Goal: Find specific page/section: Find specific page/section

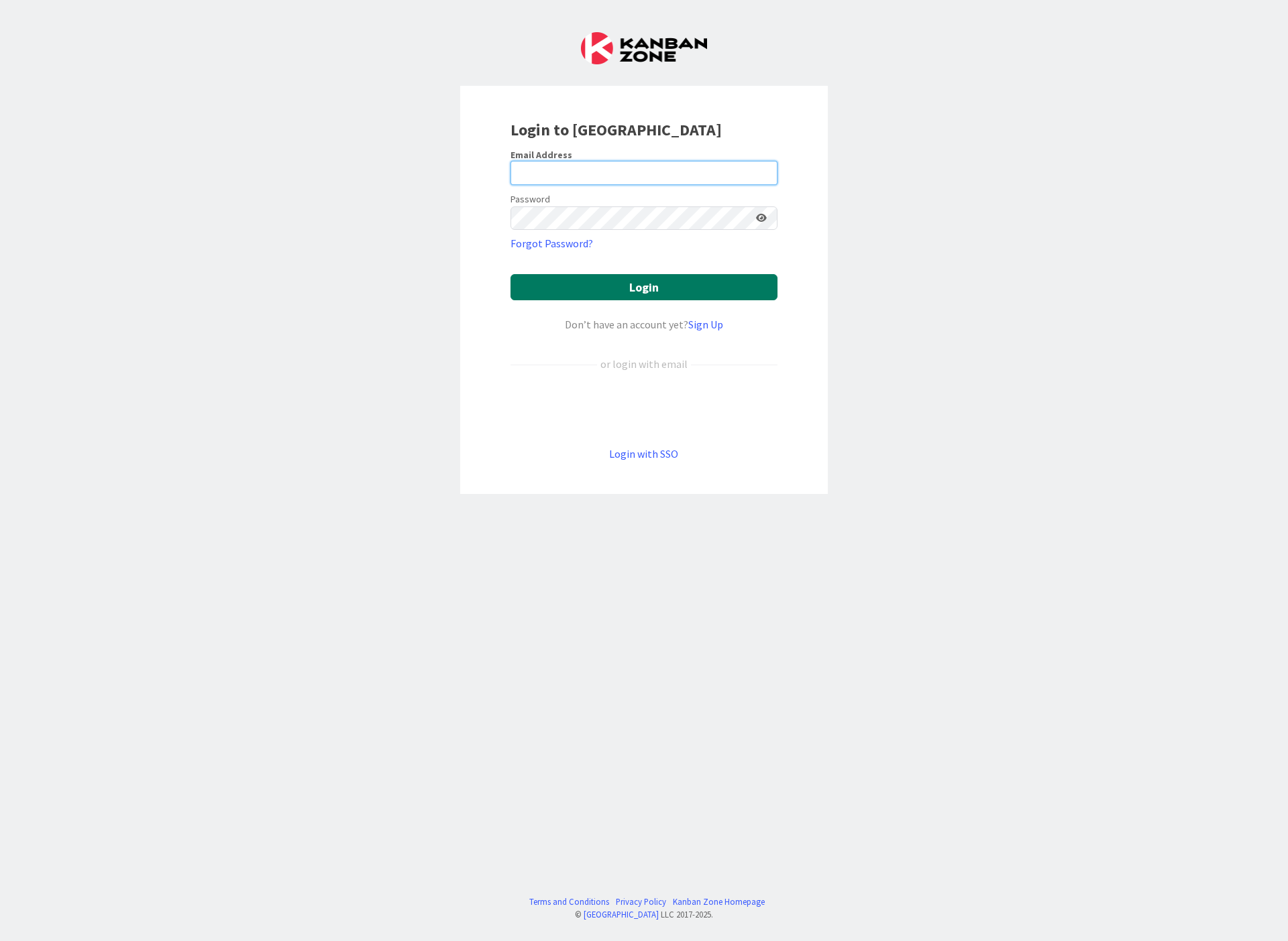
type input "[EMAIL_ADDRESS][DOMAIN_NAME]"
click at [613, 274] on button "Login" at bounding box center [644, 287] width 267 height 26
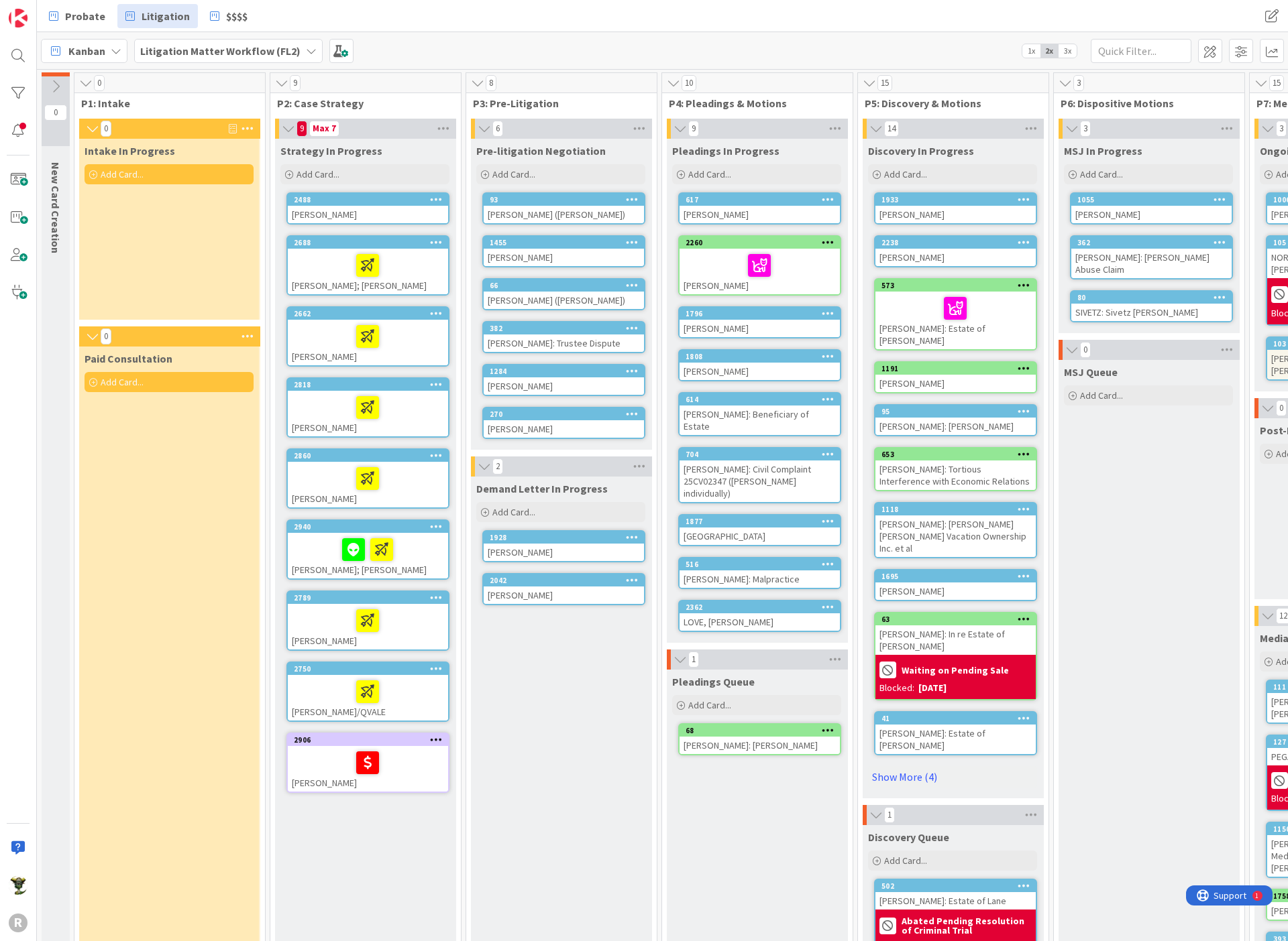
click at [621, 19] on div "Probate Litigation $$$$" at bounding box center [395, 16] width 710 height 24
click at [184, 571] on div "Paid Consultation Add Card..." at bounding box center [168, 790] width 180 height 887
click at [130, 261] on div "Intake In Progress Add Card..." at bounding box center [168, 229] width 180 height 181
click at [134, 665] on div "Paid Consultation Add Card..." at bounding box center [168, 790] width 180 height 887
click at [159, 174] on div "Add Card..." at bounding box center [169, 174] width 169 height 20
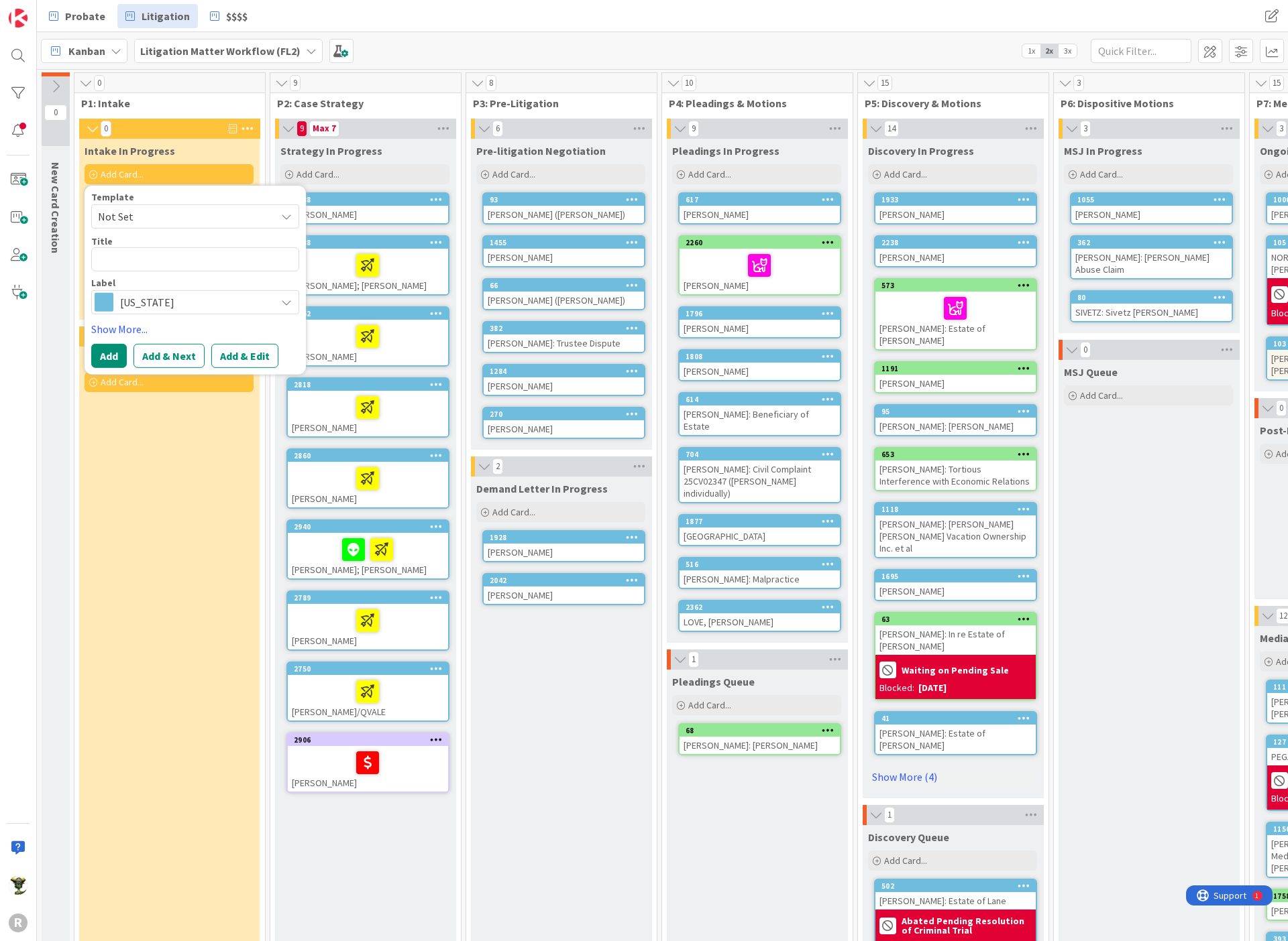
click at [151, 212] on span "Not Set" at bounding box center [181, 216] width 168 height 17
drag, startPoint x: 161, startPoint y: 262, endPoint x: 180, endPoint y: 262, distance: 19.0
click at [162, 262] on textarea at bounding box center [195, 259] width 208 height 24
type textarea "x"
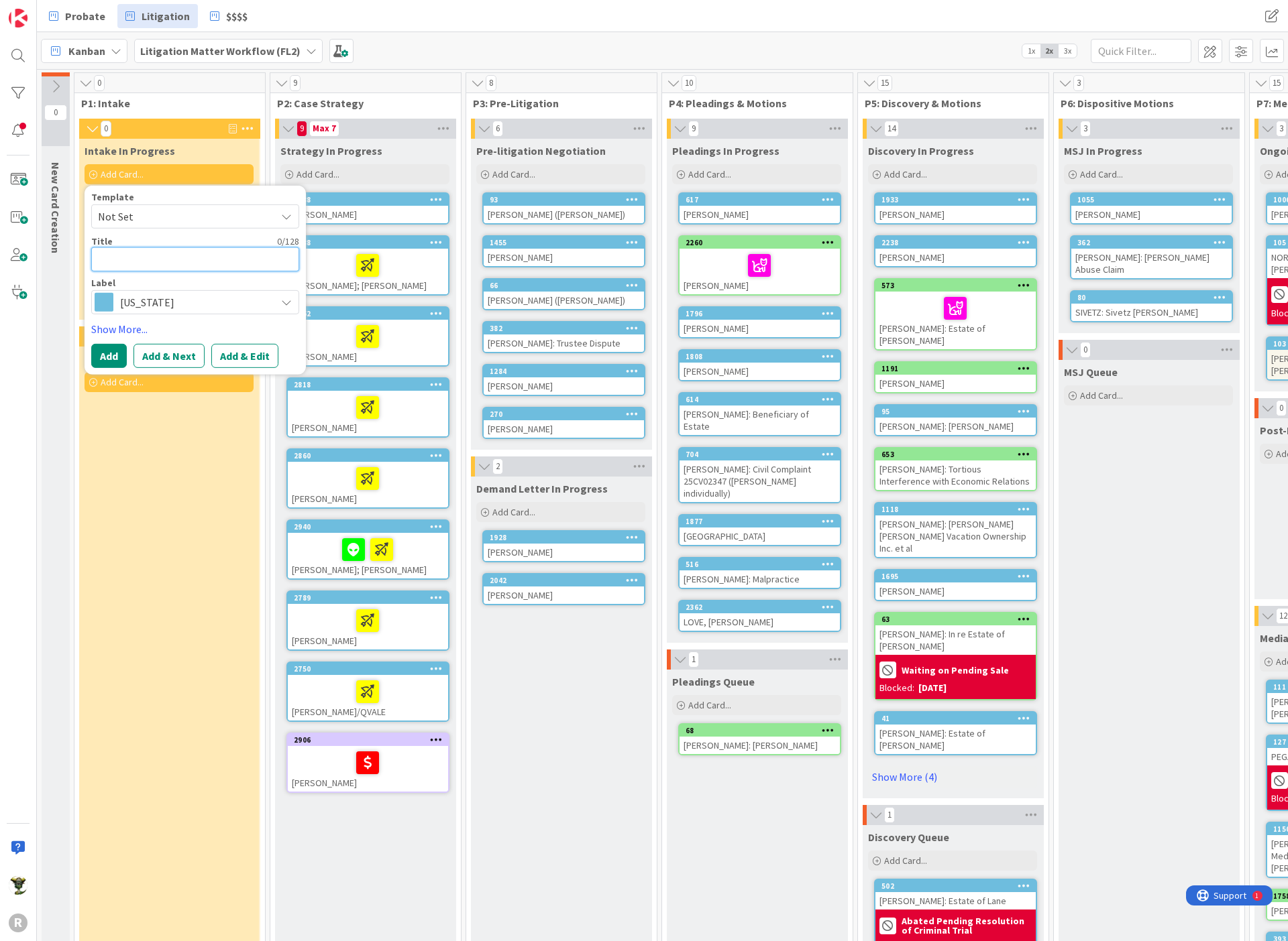
type textarea "J"
type textarea "x"
type textarea "JE"
type textarea "x"
type textarea "JEN"
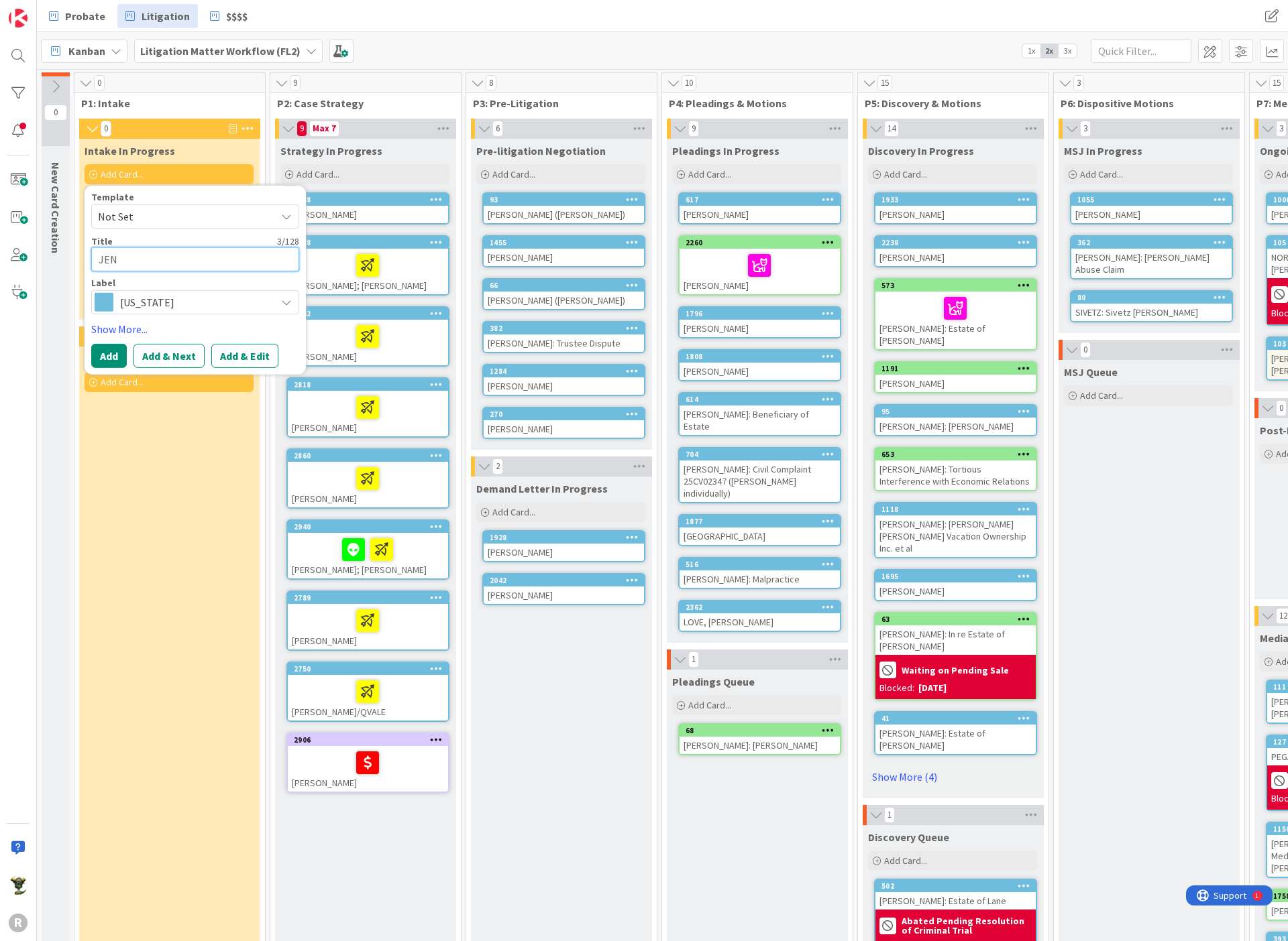
type textarea "x"
type textarea "[PERSON_NAME]"
type textarea "x"
type textarea "[PERSON_NAME]"
type textarea "x"
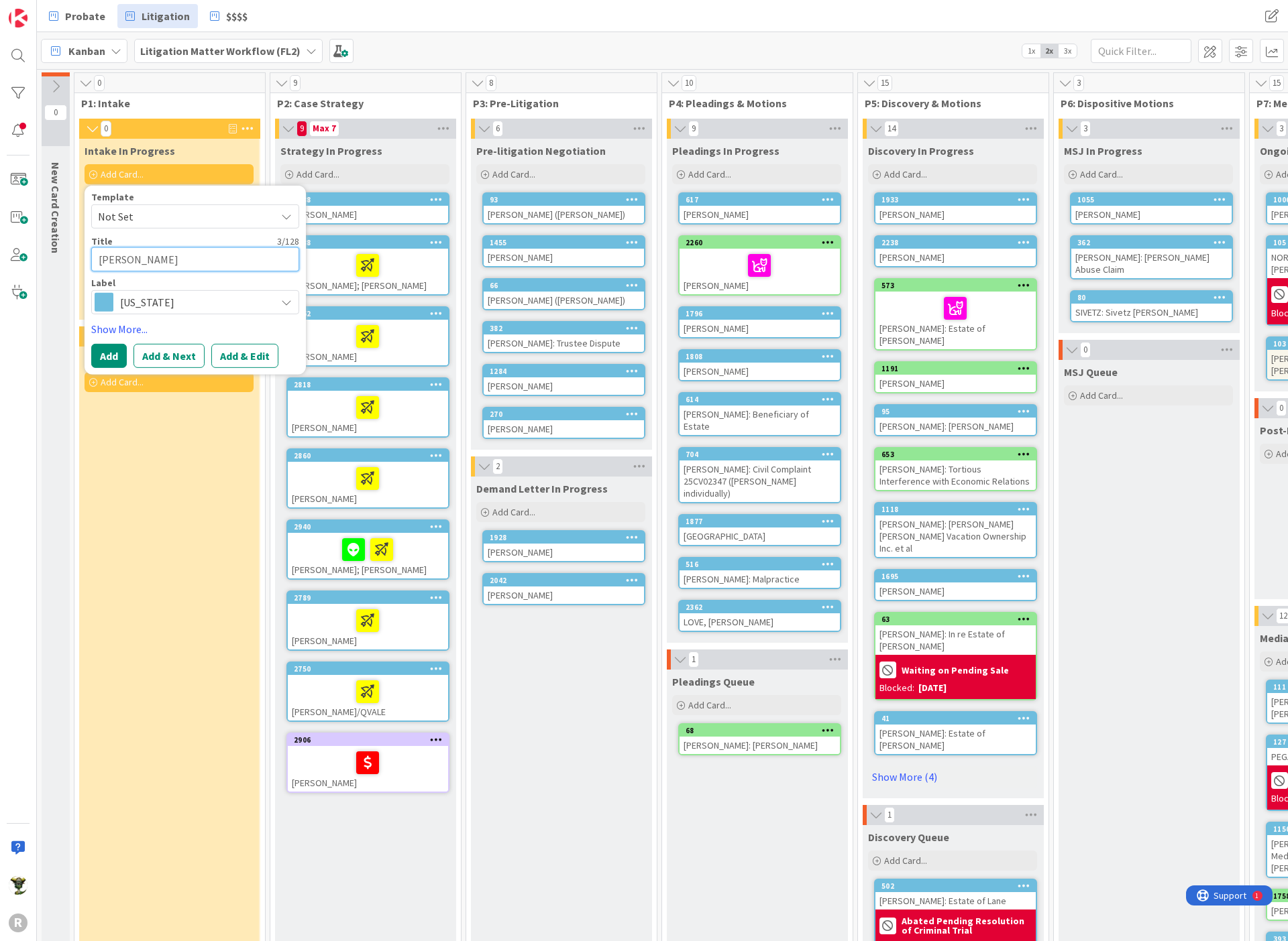
type textarea "[PERSON_NAME]"
type textarea "x"
type textarea "[PERSON_NAME],"
type textarea "x"
type textarea "[PERSON_NAME],"
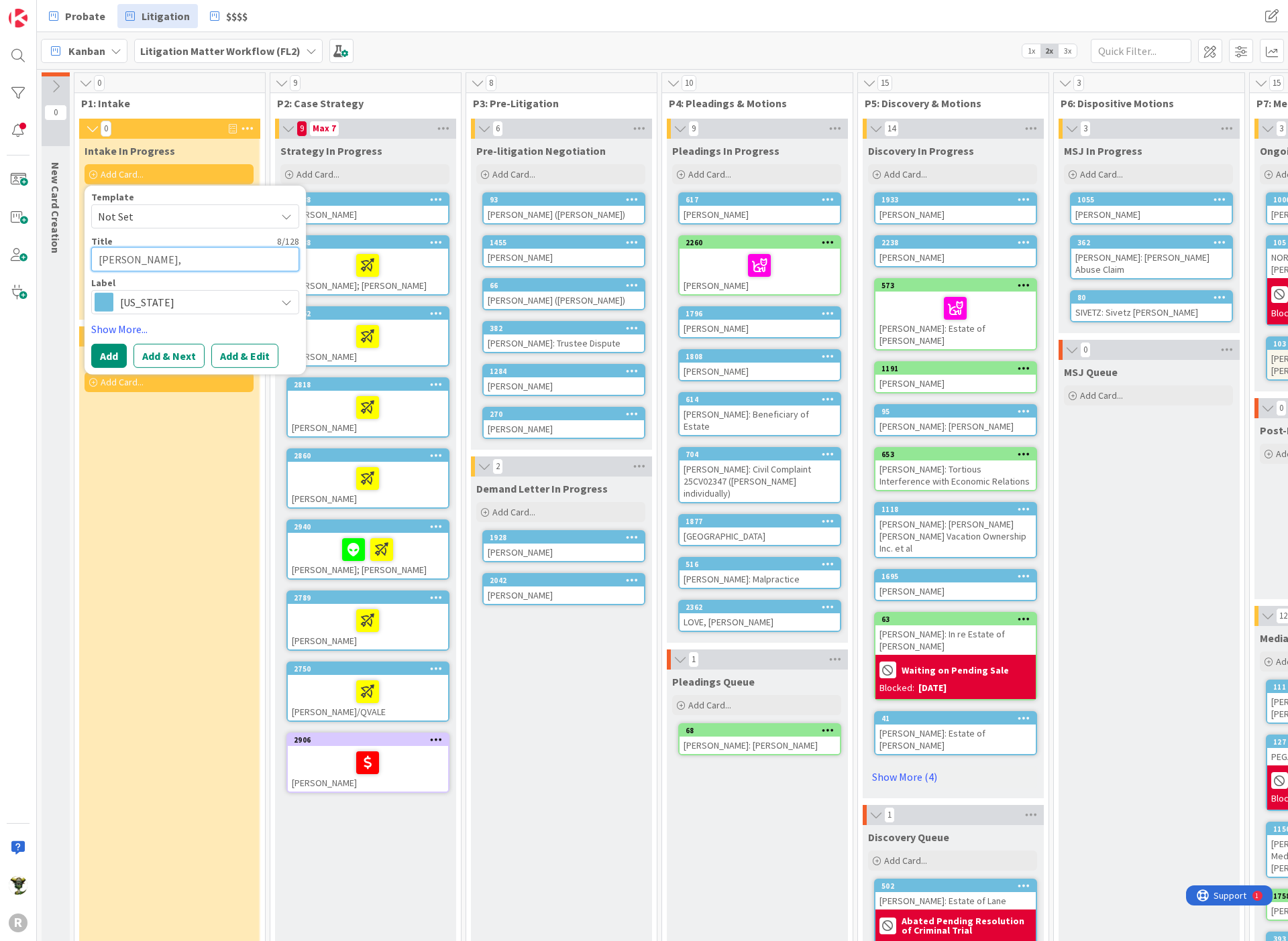
type textarea "x"
type textarea "[PERSON_NAME], L"
type textarea "x"
type textarea "[PERSON_NAME]"
type textarea "x"
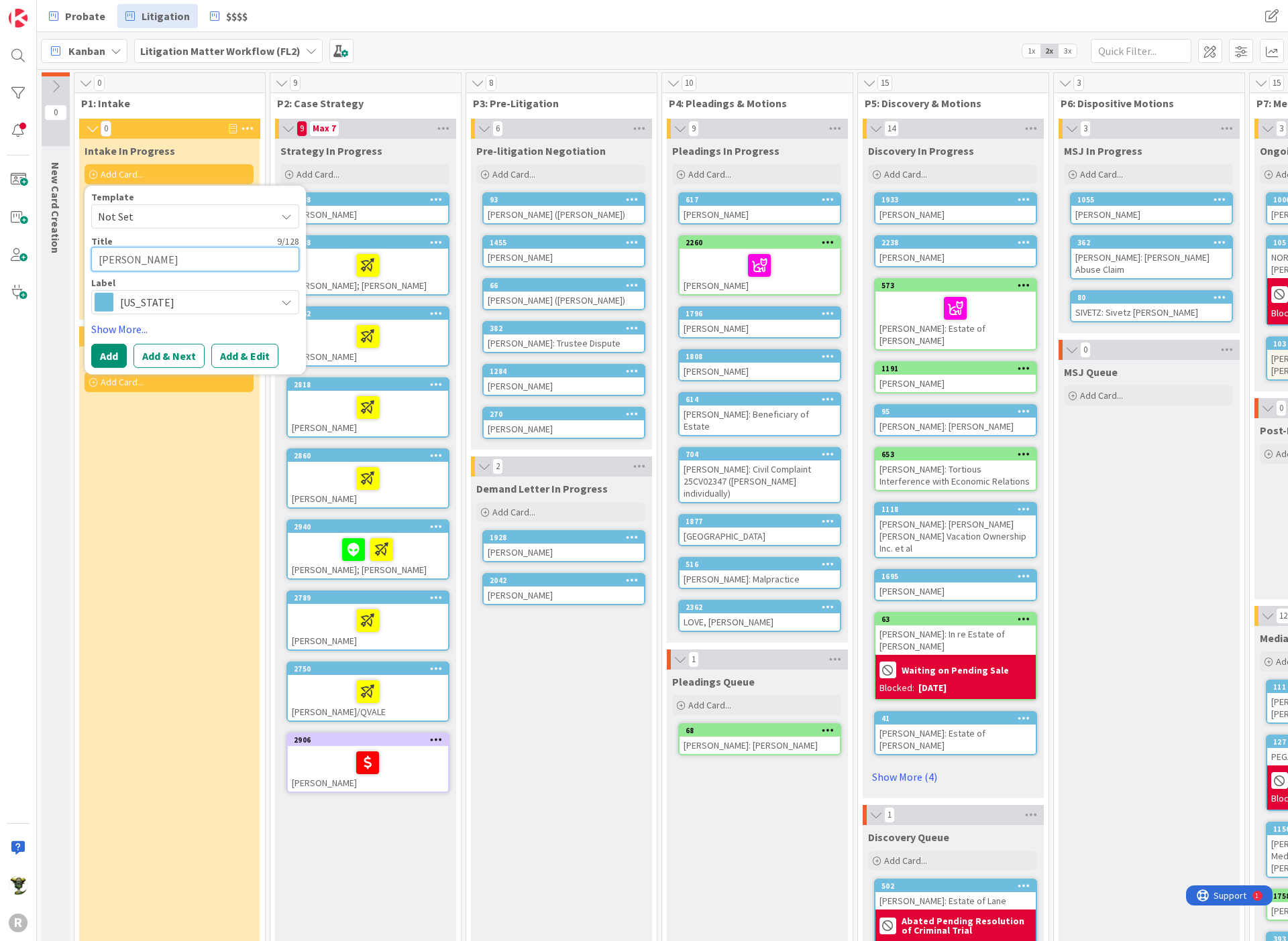
type textarea "[PERSON_NAME]"
type textarea "x"
type textarea "[PERSON_NAME]"
type textarea "x"
type textarea "[PERSON_NAME]"
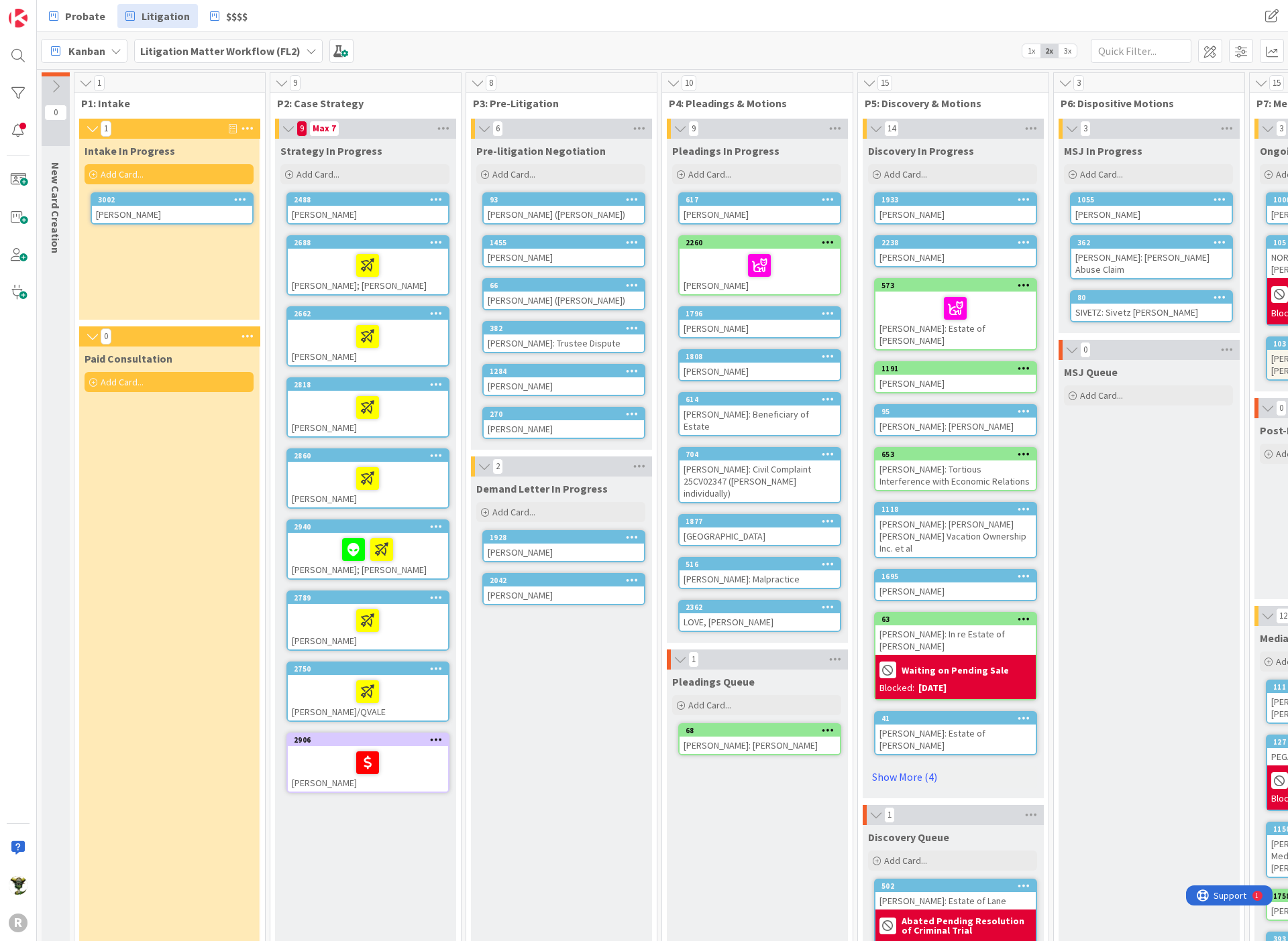
click at [571, 299] on div "[PERSON_NAME] ([PERSON_NAME])" at bounding box center [563, 300] width 160 height 17
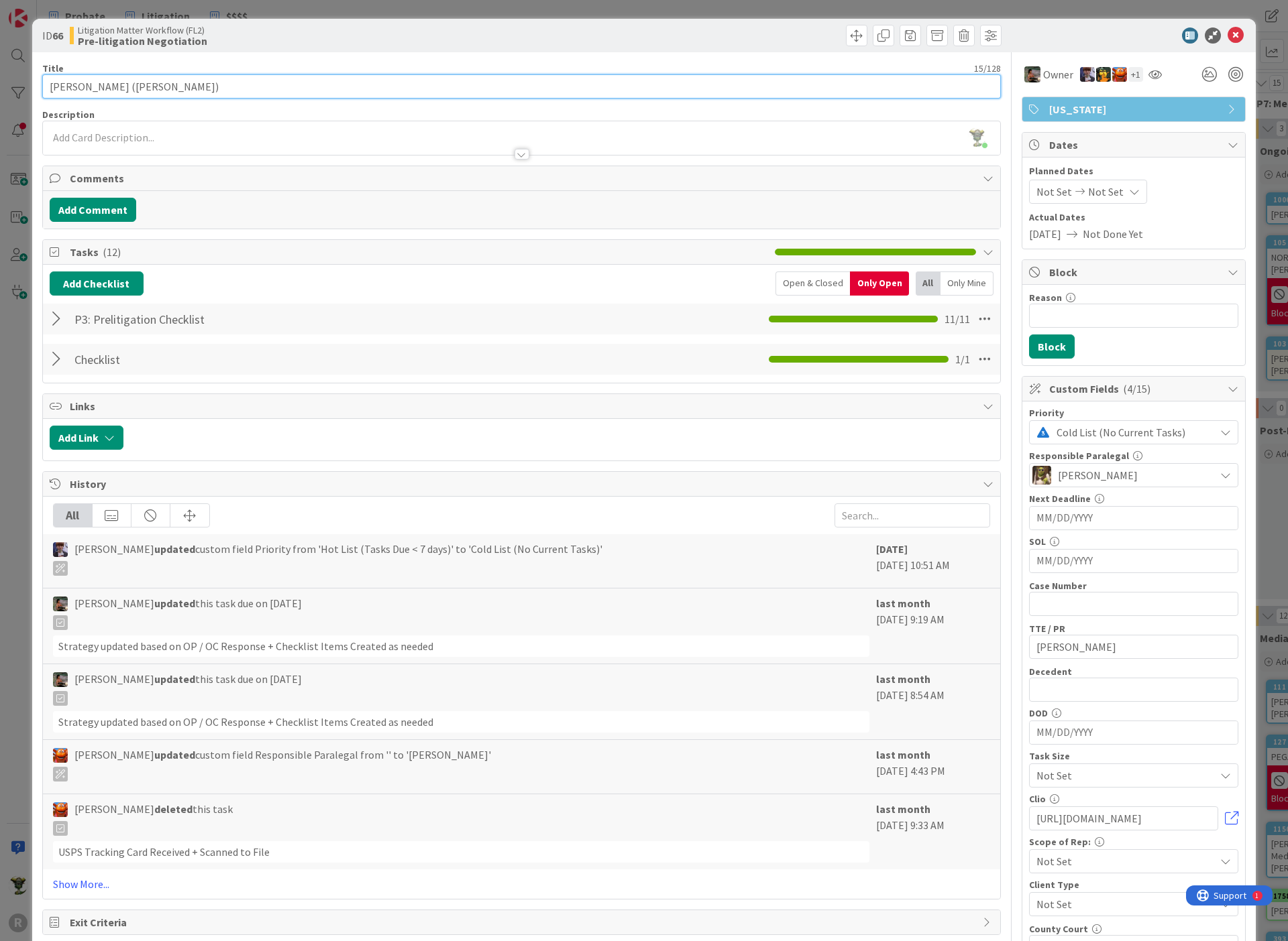
click at [68, 85] on input "[PERSON_NAME] ([PERSON_NAME])" at bounding box center [522, 87] width 958 height 24
type input "[PERSON_NAME]"
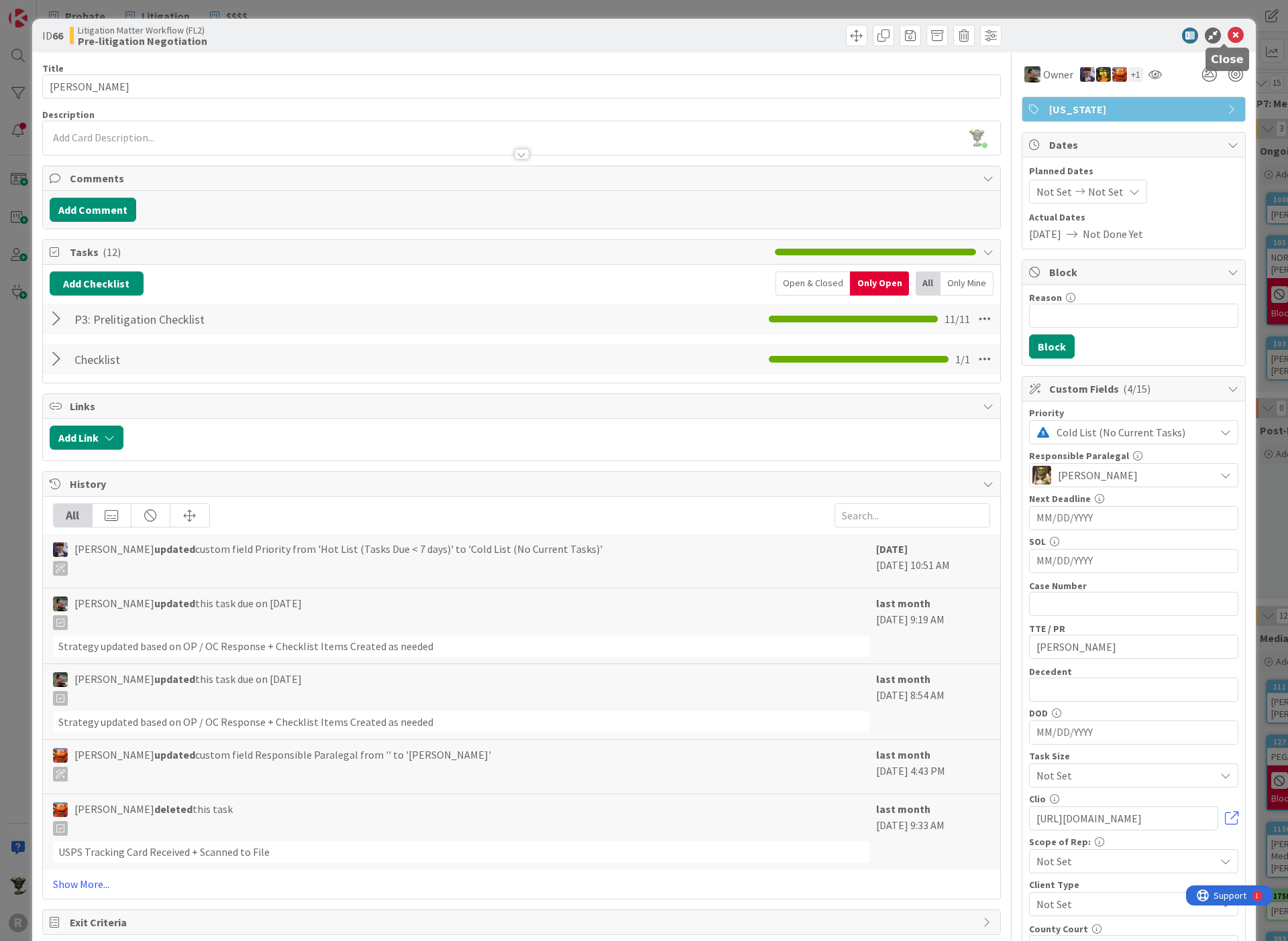
click at [1228, 31] on icon at bounding box center [1236, 36] width 16 height 16
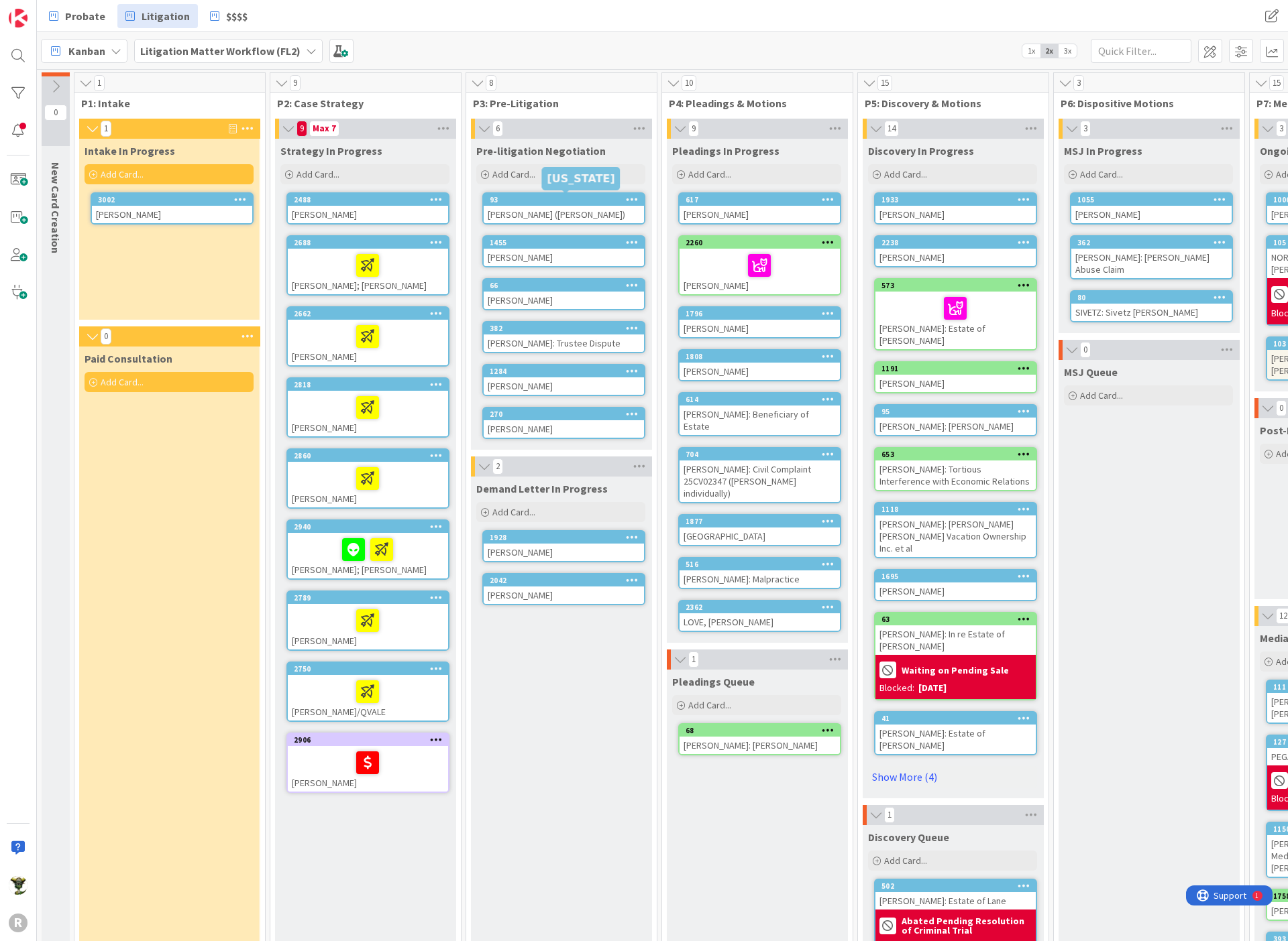
click at [537, 193] on link "93 [PERSON_NAME] ([PERSON_NAME])" at bounding box center [564, 209] width 163 height 33
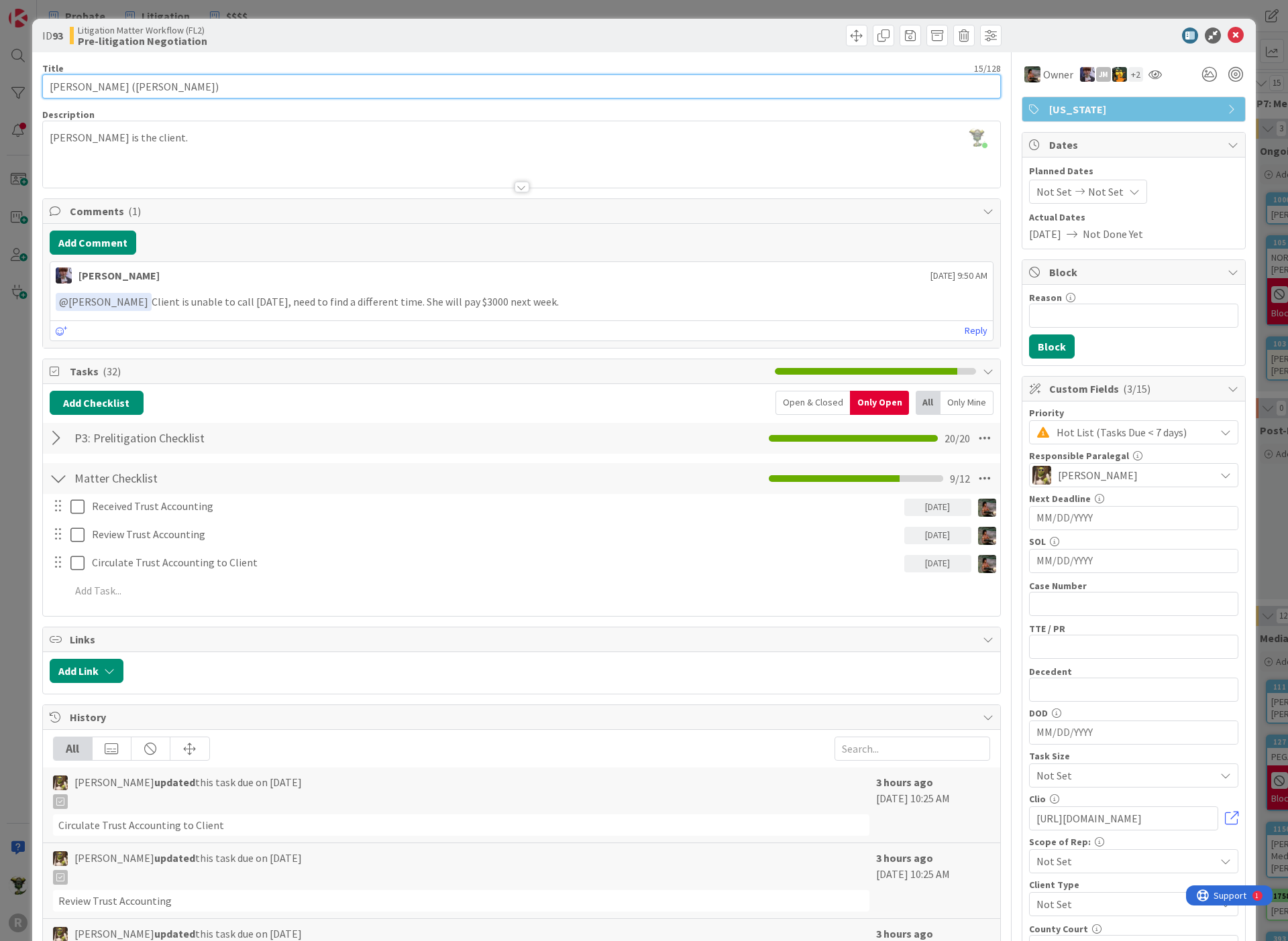
drag, startPoint x: 82, startPoint y: 85, endPoint x: -39, endPoint y: 98, distance: 121.7
click at [0, 98] on html "R Probate Litigation $$$$ Probate Litigation $$$$ Kanban Litigation Matter Work…" at bounding box center [644, 470] width 1288 height 941
type input "[PERSON_NAME]"
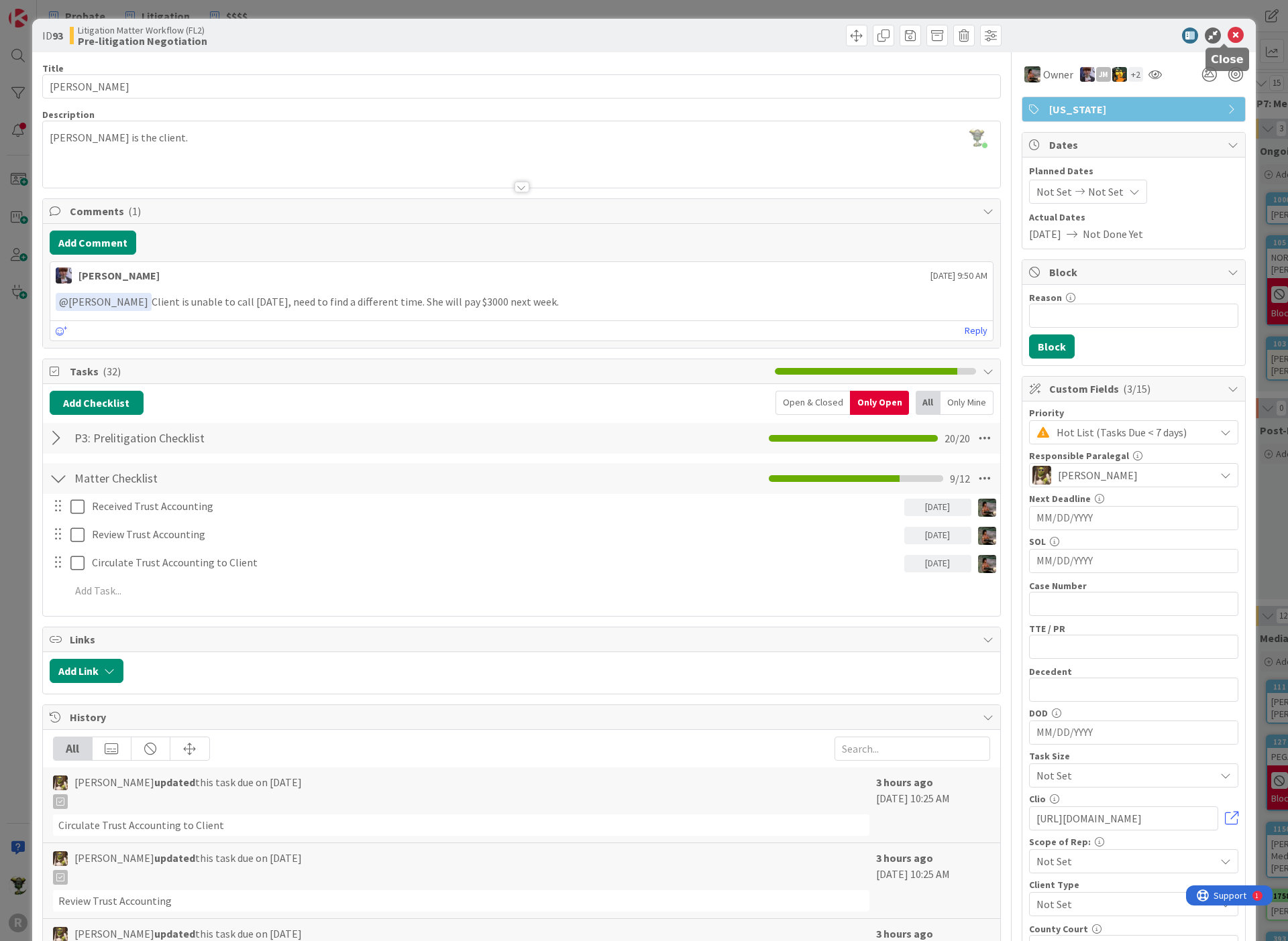
click at [1229, 33] on icon at bounding box center [1236, 36] width 16 height 16
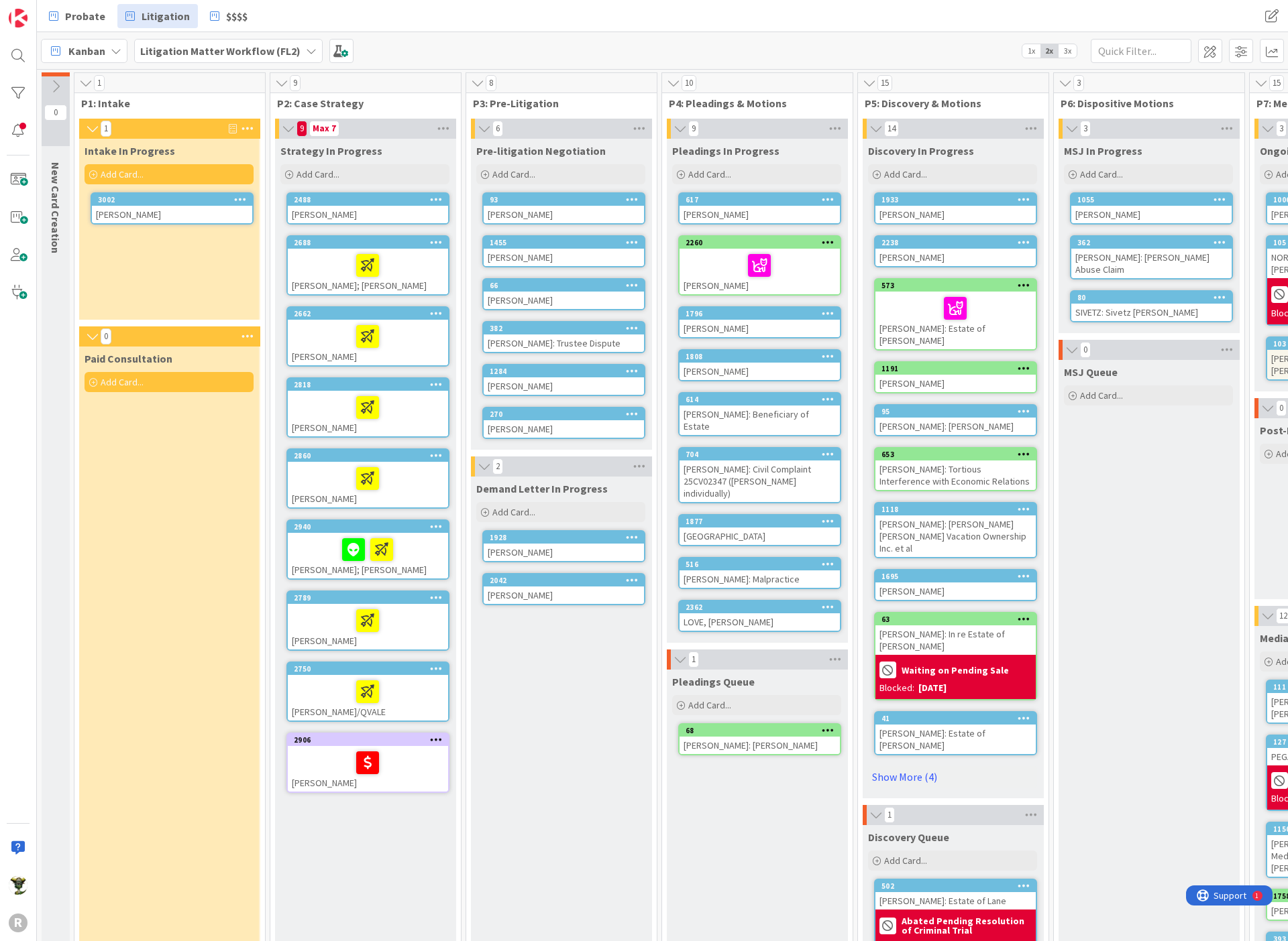
click at [707, 528] on div "[GEOGRAPHIC_DATA]" at bounding box center [759, 536] width 160 height 17
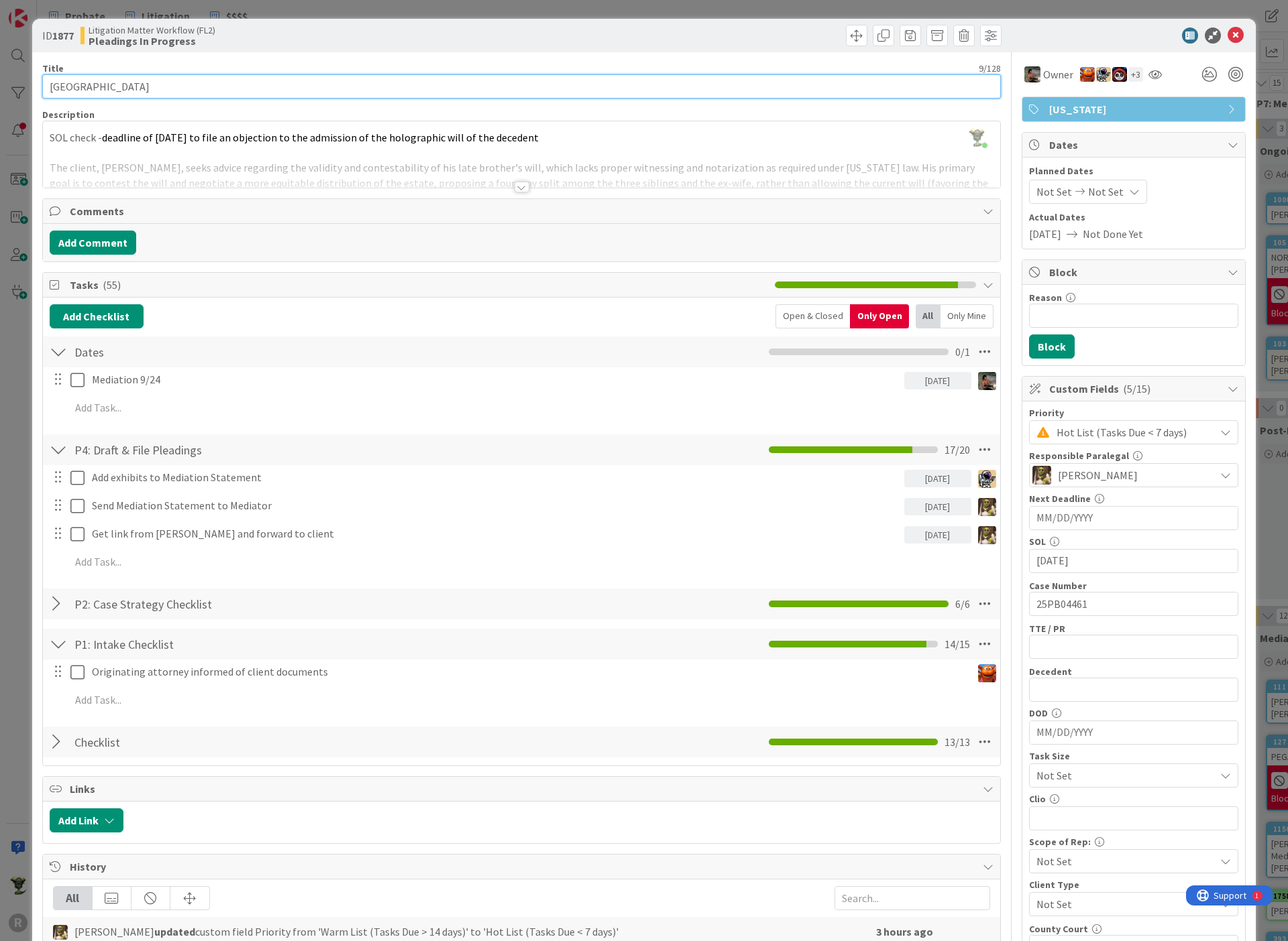
drag, startPoint x: 117, startPoint y: 77, endPoint x: -97, endPoint y: 89, distance: 214.3
click at [0, 89] on html "R Probate Litigation $$$$ Probate Litigation $$$$ Kanban Litigation Matter Work…" at bounding box center [644, 470] width 1288 height 941
type input "[PERSON_NAME]"
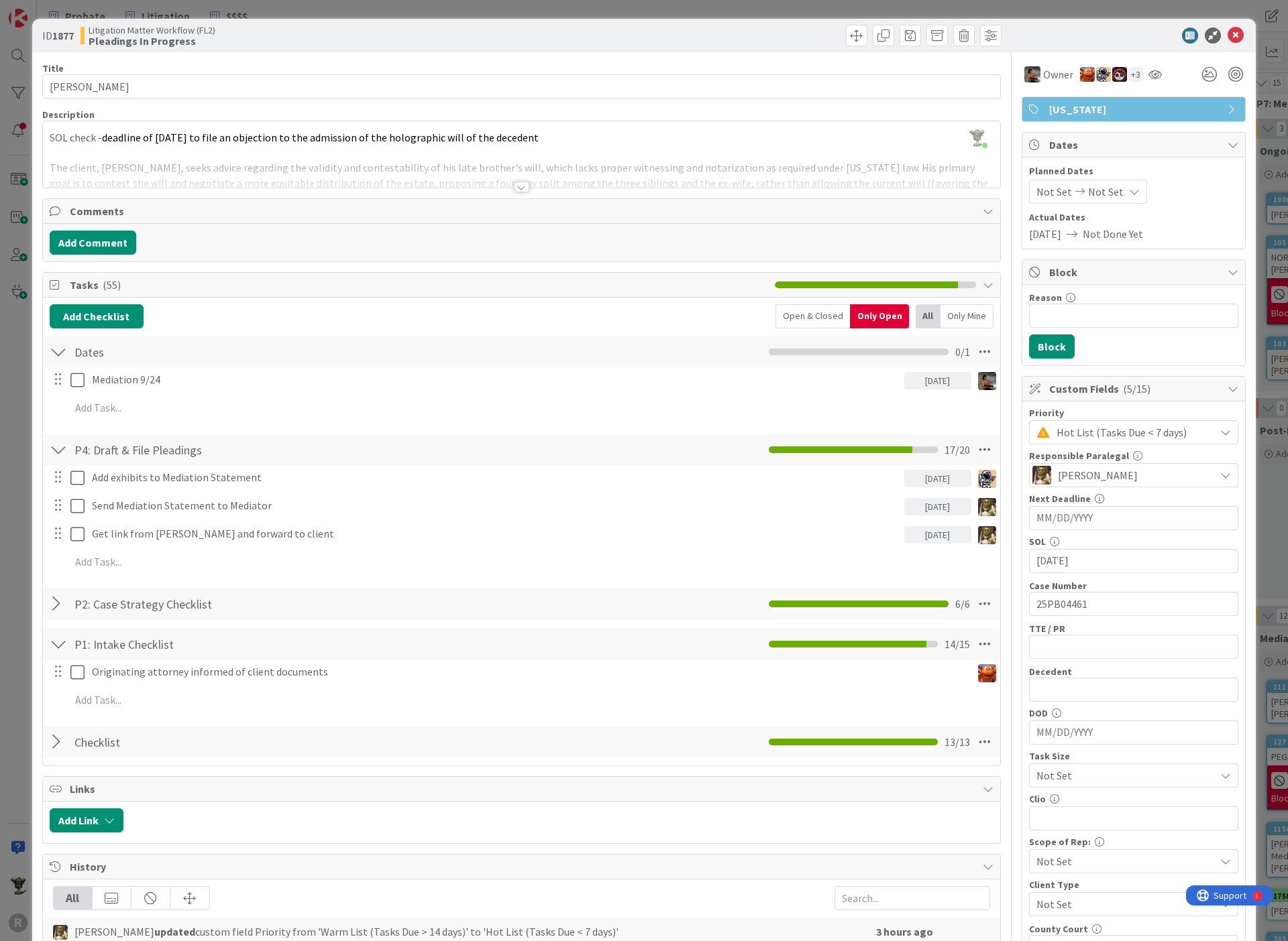
click at [1232, 28] on icon at bounding box center [1236, 36] width 16 height 16
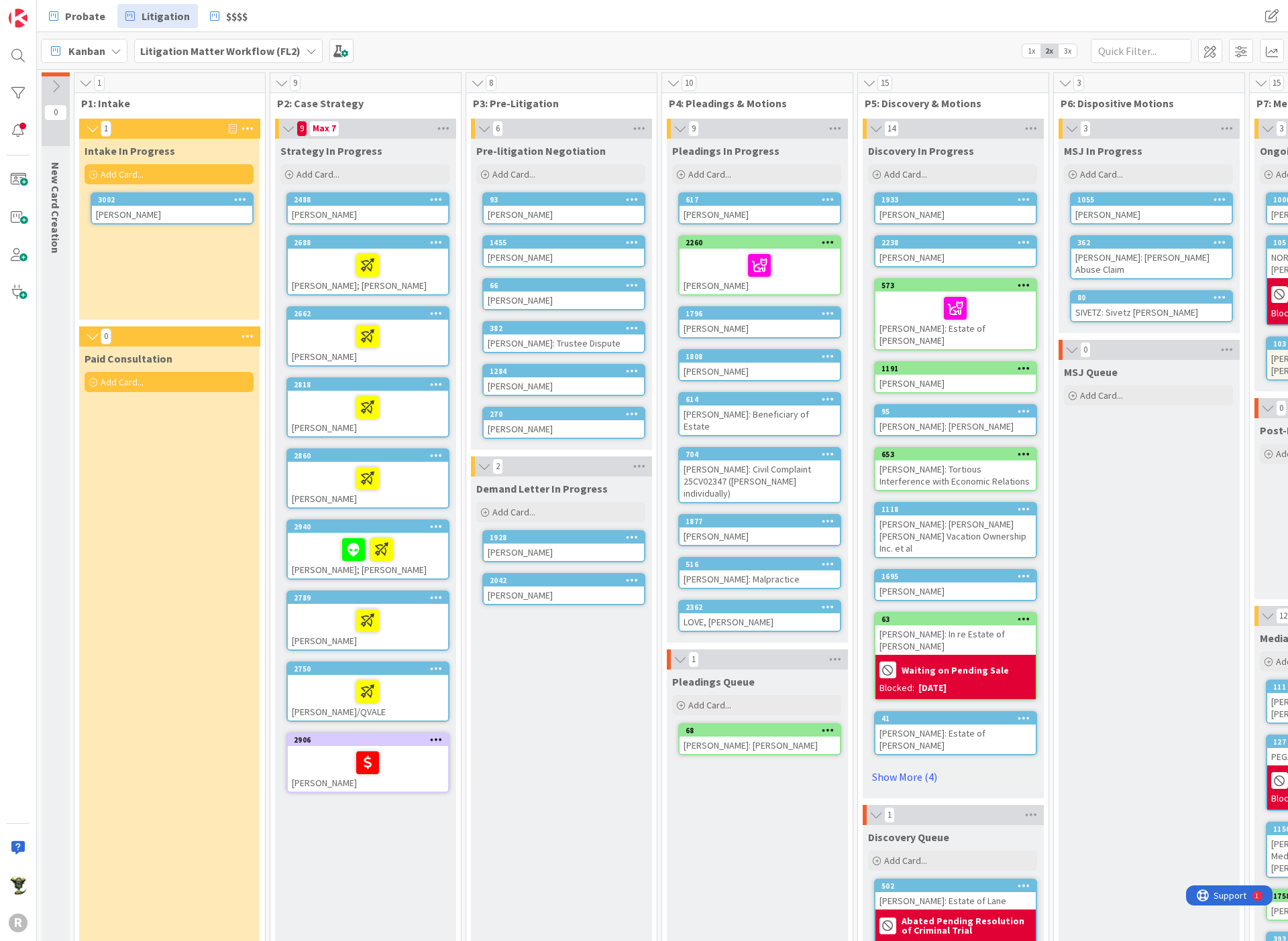
click at [156, 502] on div "Paid Consultation Add Card..." at bounding box center [168, 790] width 180 height 887
click at [605, 37] on div "Kanban Litigation Matter Workflow (FL2) 1x 2x 3x" at bounding box center [661, 50] width 1251 height 37
